Goal: Task Accomplishment & Management: Manage account settings

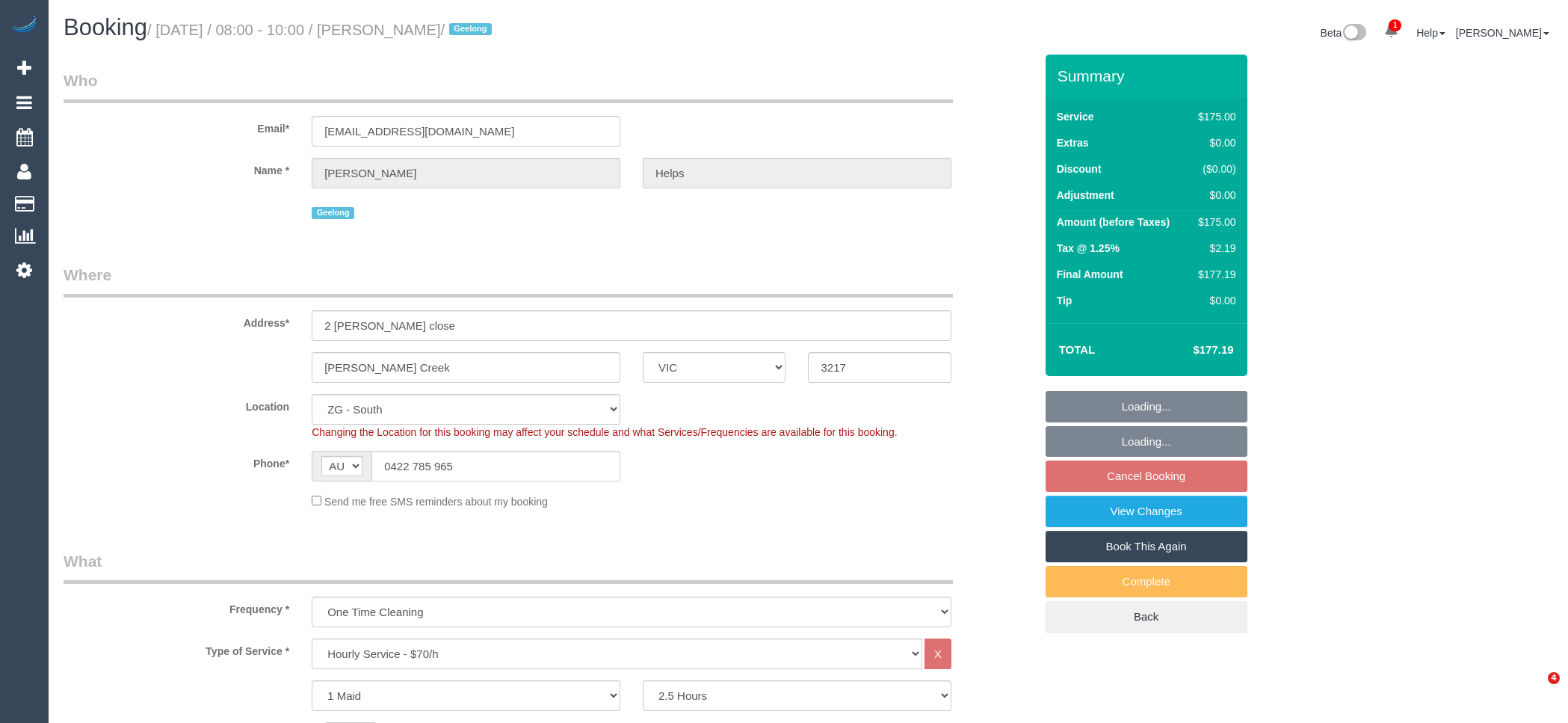
select select "VIC"
select select "150"
select select "object:732"
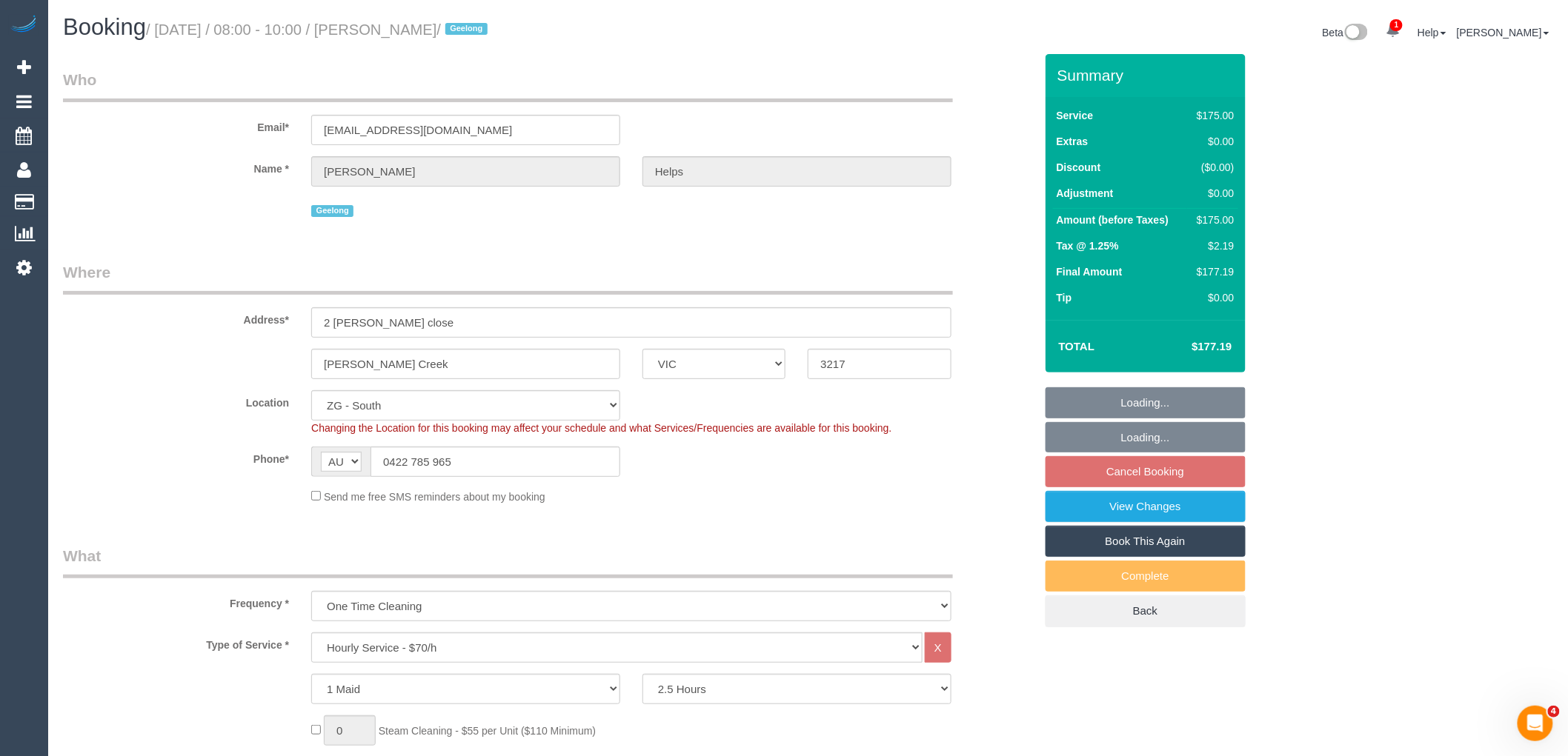
select select "spot1"
select select "number:28"
select select "number:14"
select select "number:18"
select select "number:24"
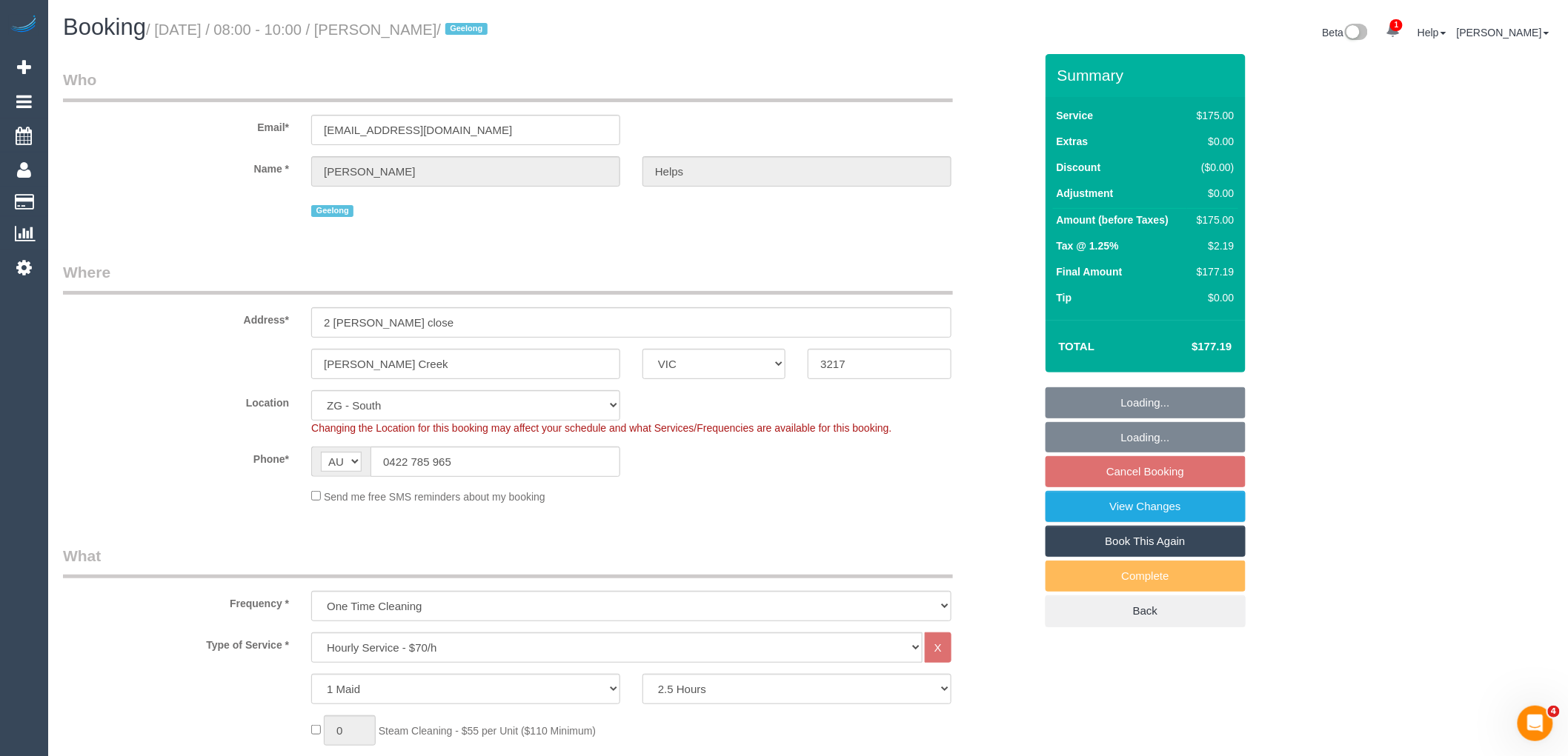
select select "number:26"
drag, startPoint x: 483, startPoint y: 470, endPoint x: 320, endPoint y: 462, distance: 163.2
click at [320, 462] on div "AF AL DZ AD AO AI AQ AG AR AM AW AU AT AZ BS BH BD BB BY BE BZ BJ BM BT BO BA B…" at bounding box center [466, 462] width 309 height 31
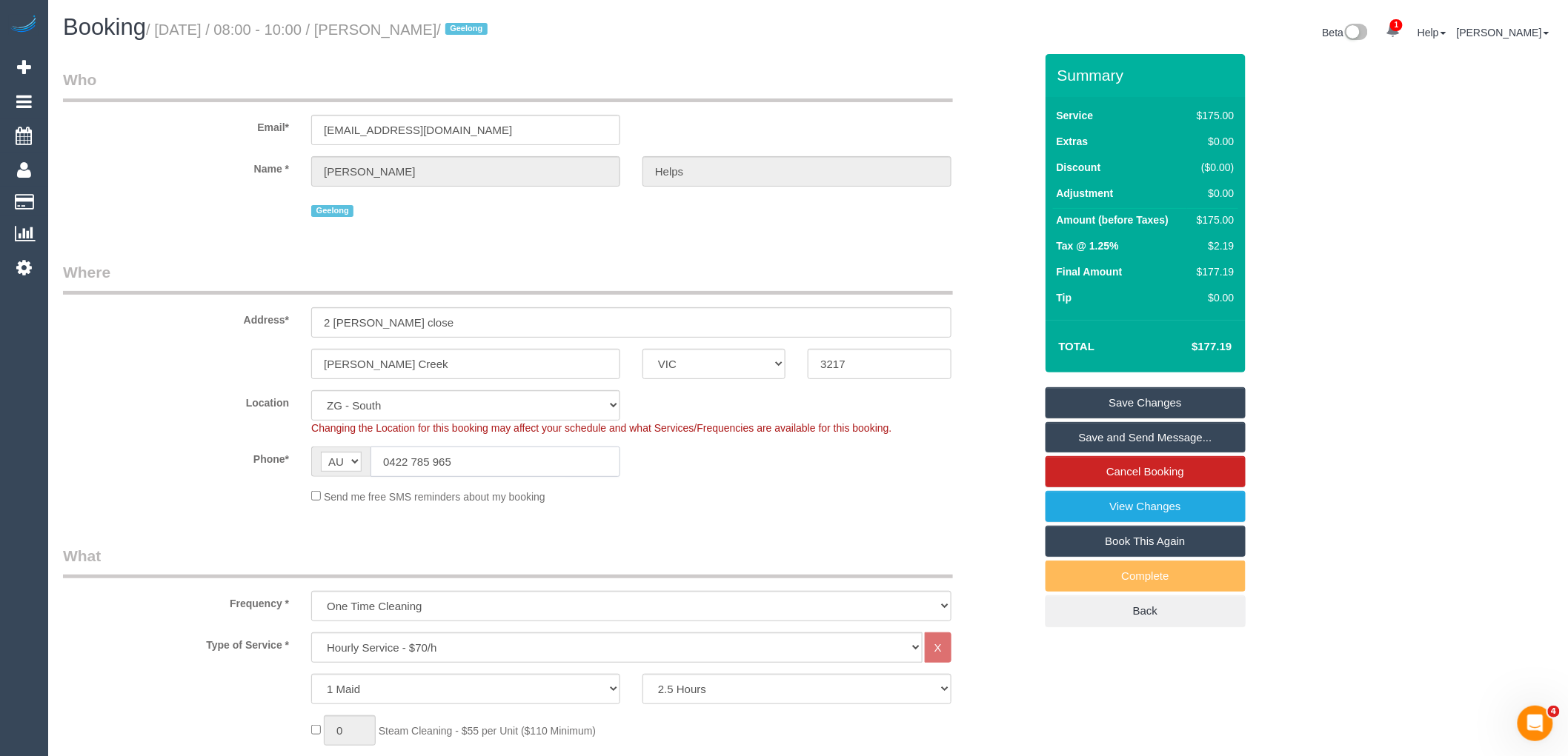
click at [478, 464] on input "0422 785 965" at bounding box center [496, 462] width 250 height 31
drag, startPoint x: 509, startPoint y: 459, endPoint x: 171, endPoint y: 491, distance: 339.5
click at [130, 456] on div "Phone* AF AL DZ AD AO AI AQ AG AR AM AW AU AT AZ BS BH BD BB BY BE BZ BJ BM BT …" at bounding box center [548, 462] width 993 height 31
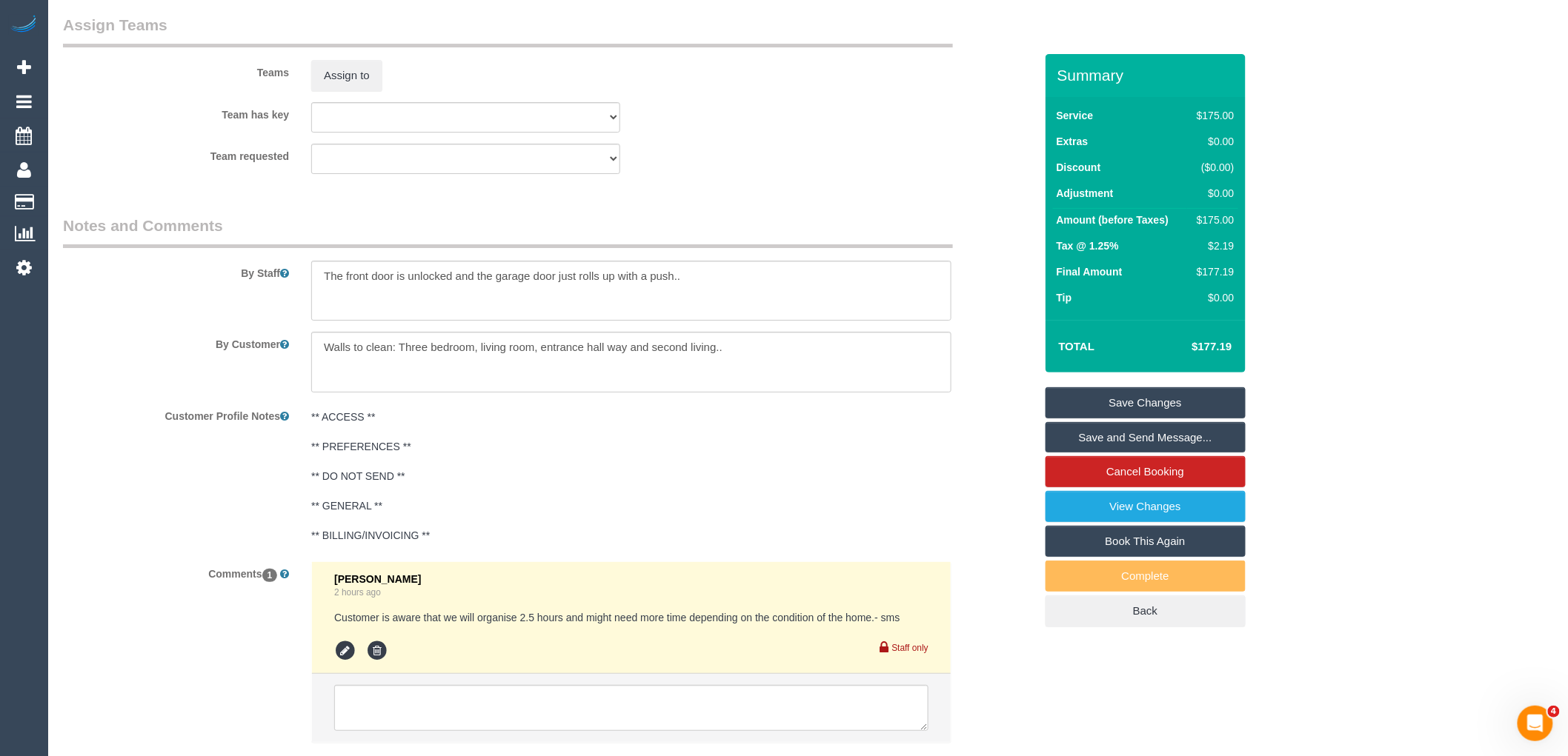
scroll to position [2286, 0]
